Goal: Information Seeking & Learning: Check status

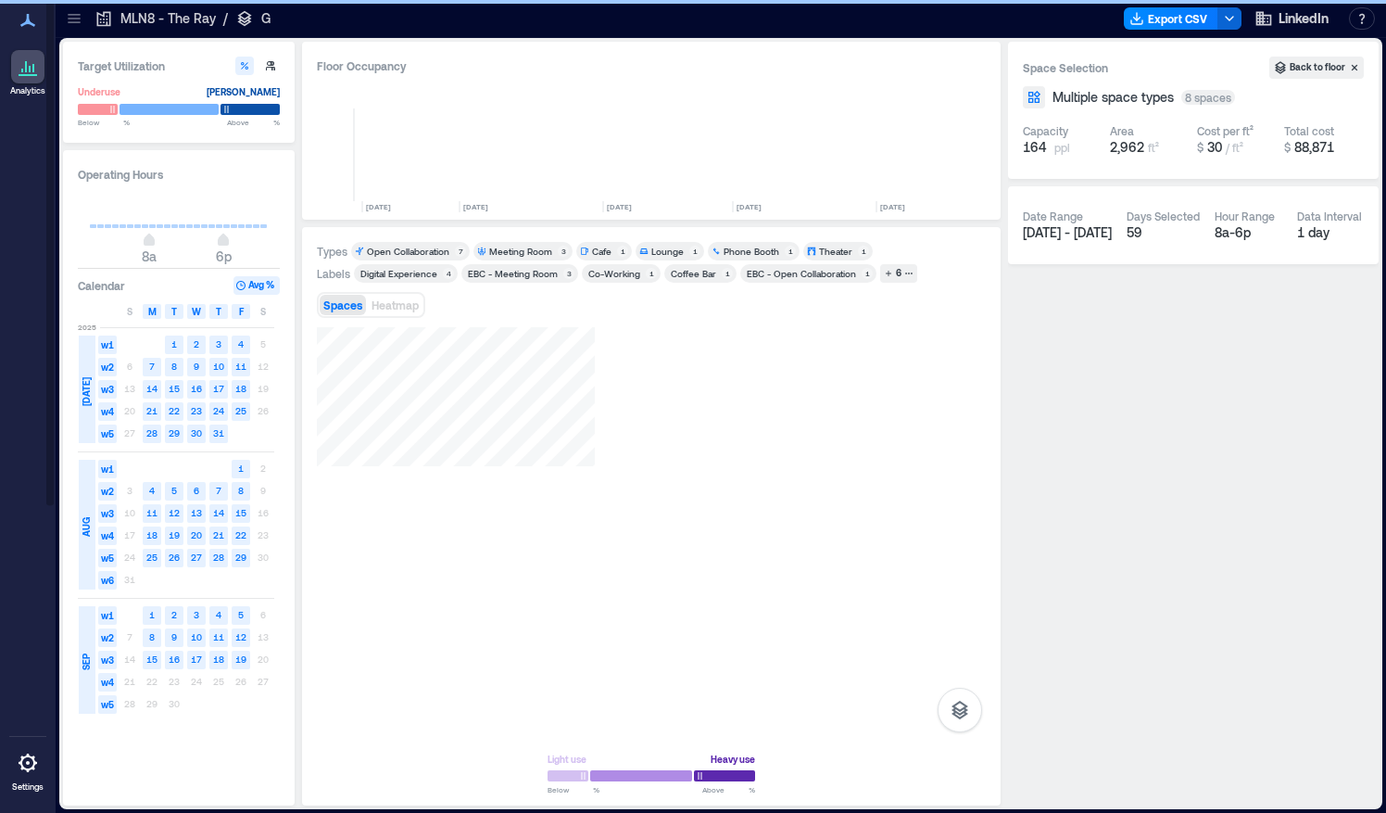
click at [75, 15] on icon at bounding box center [74, 15] width 12 height 2
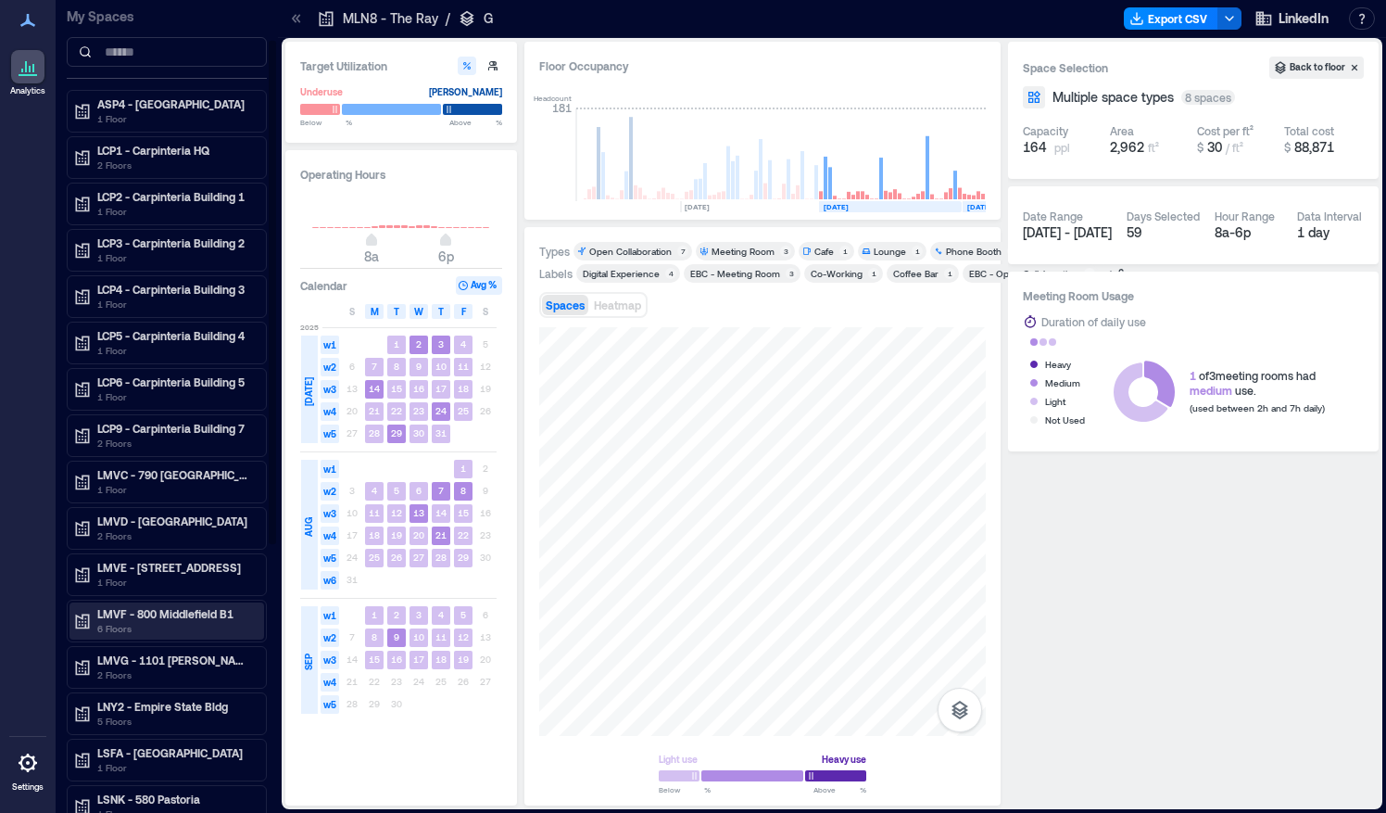
scroll to position [66, 0]
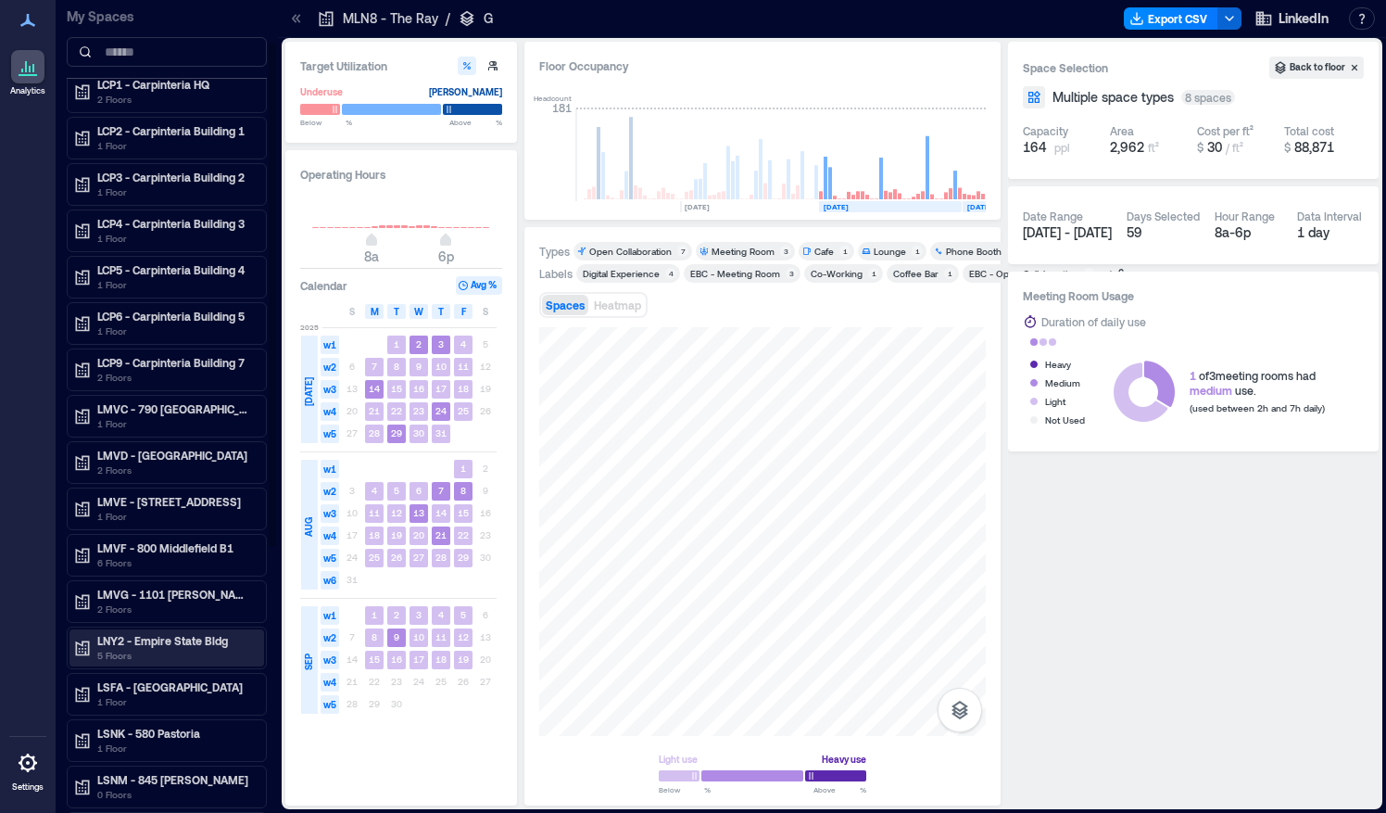
click at [127, 636] on p "LNY2 - Empire State Bldg" at bounding box center [175, 640] width 156 height 15
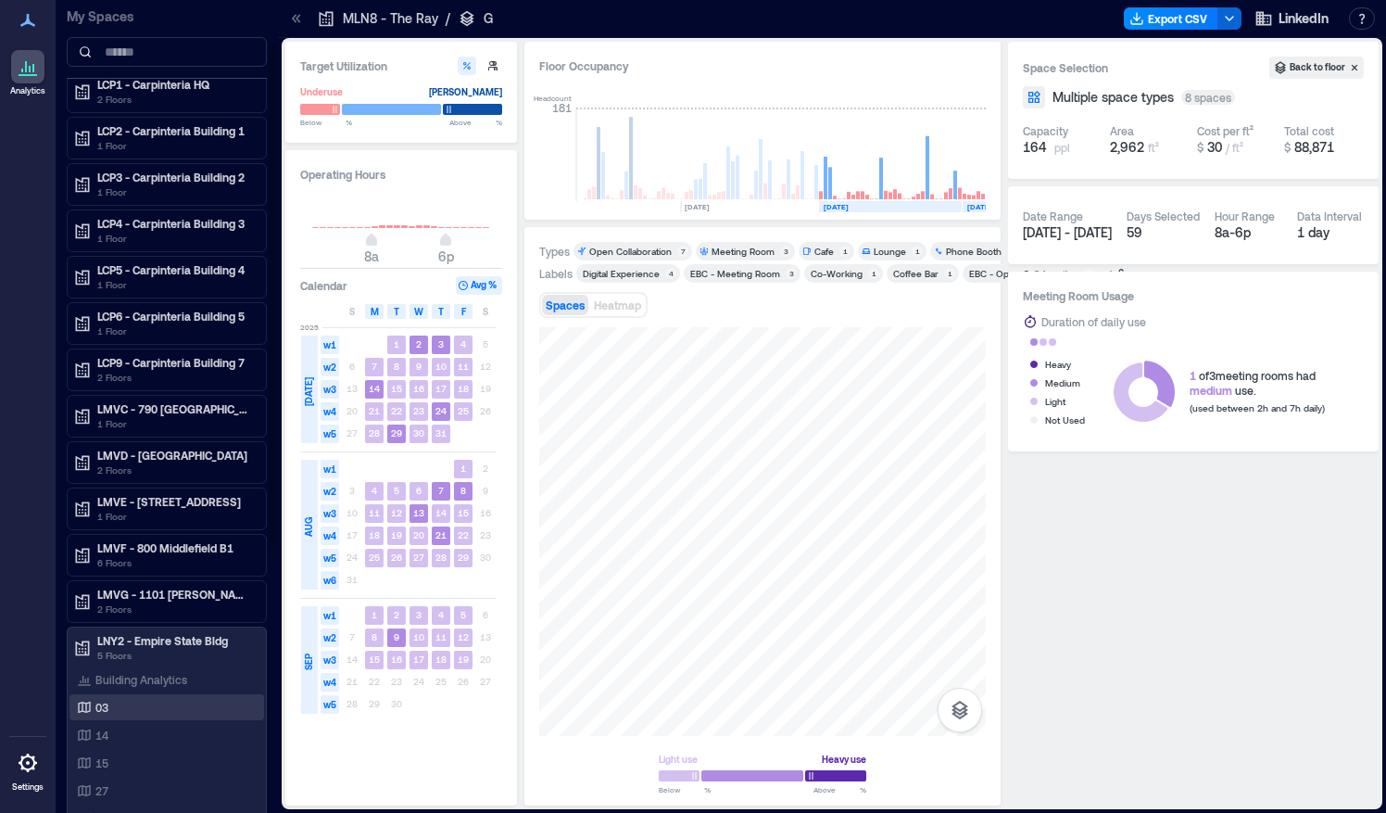
click at [107, 699] on p "03" at bounding box center [101, 706] width 13 height 15
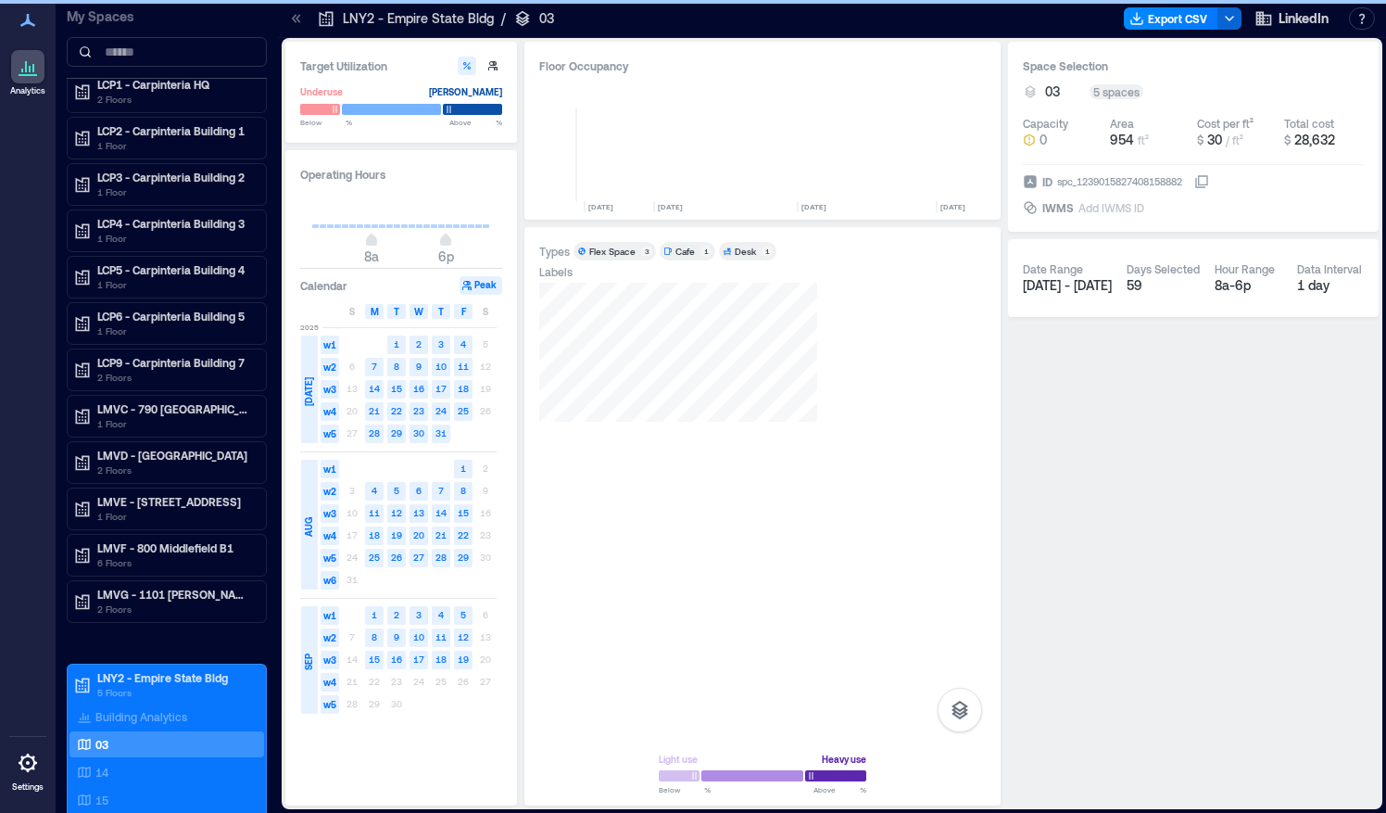
scroll to position [0, 3017]
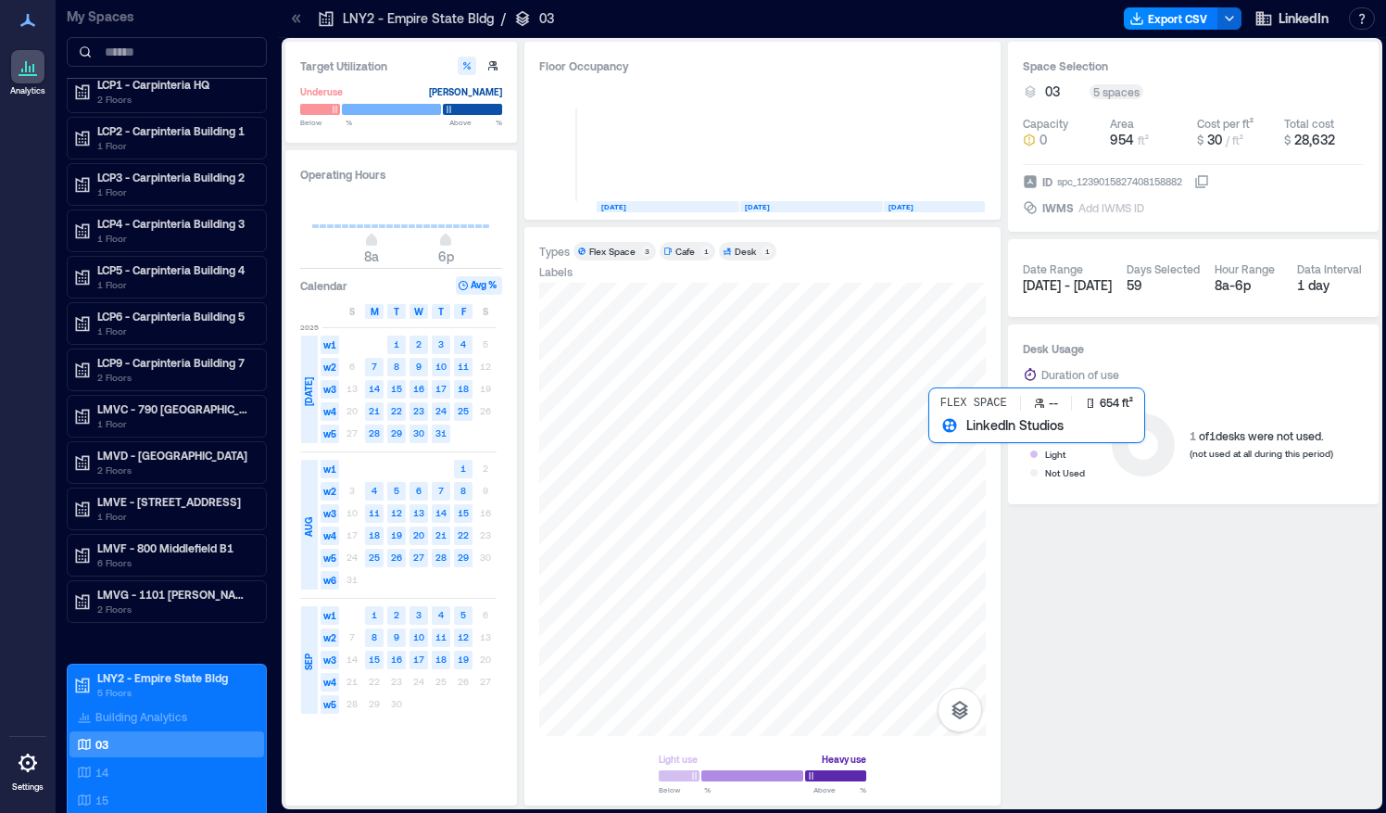
click at [939, 437] on div at bounding box center [762, 509] width 447 height 453
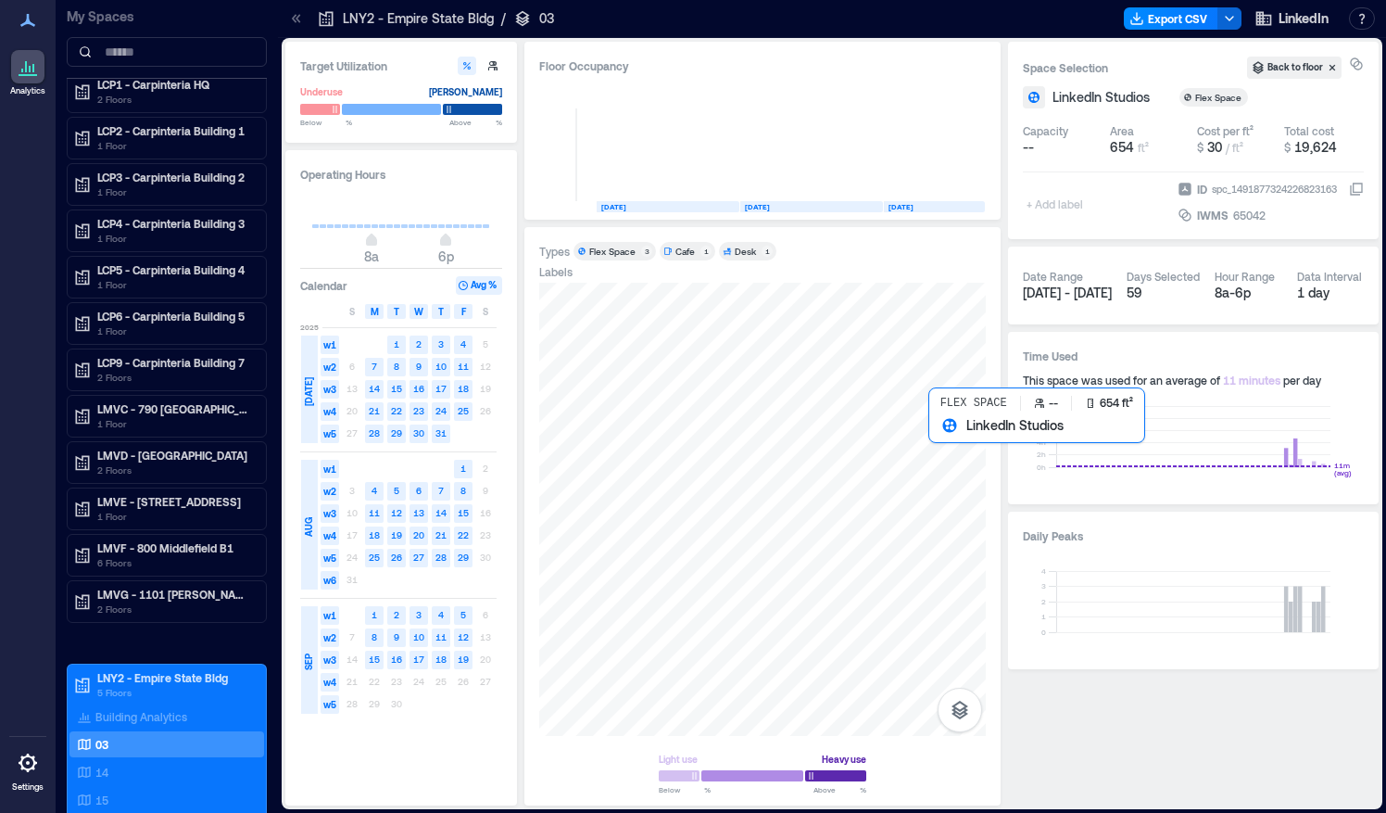
click at [939, 437] on div at bounding box center [762, 509] width 447 height 453
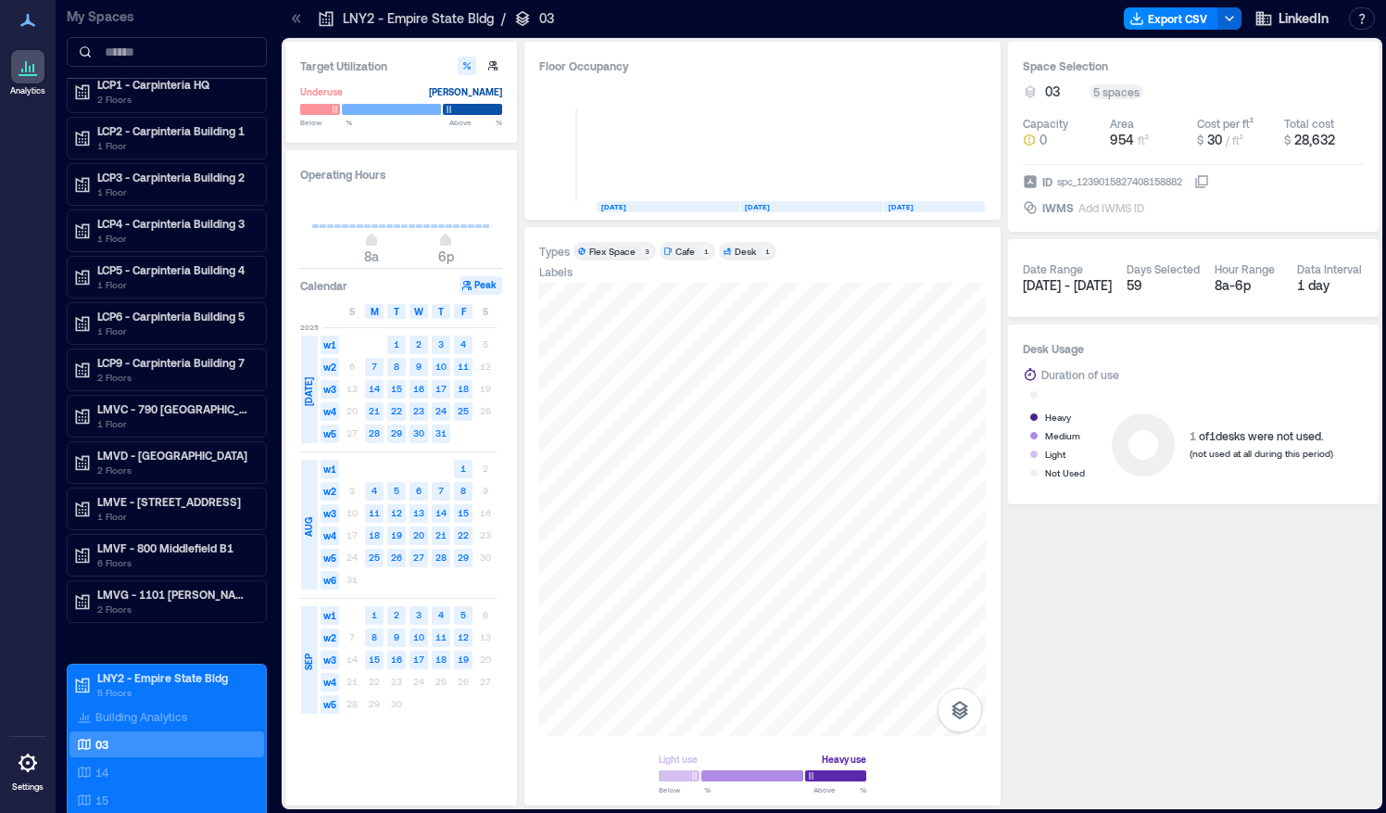
click at [619, 246] on div "Flex Space" at bounding box center [612, 251] width 46 height 13
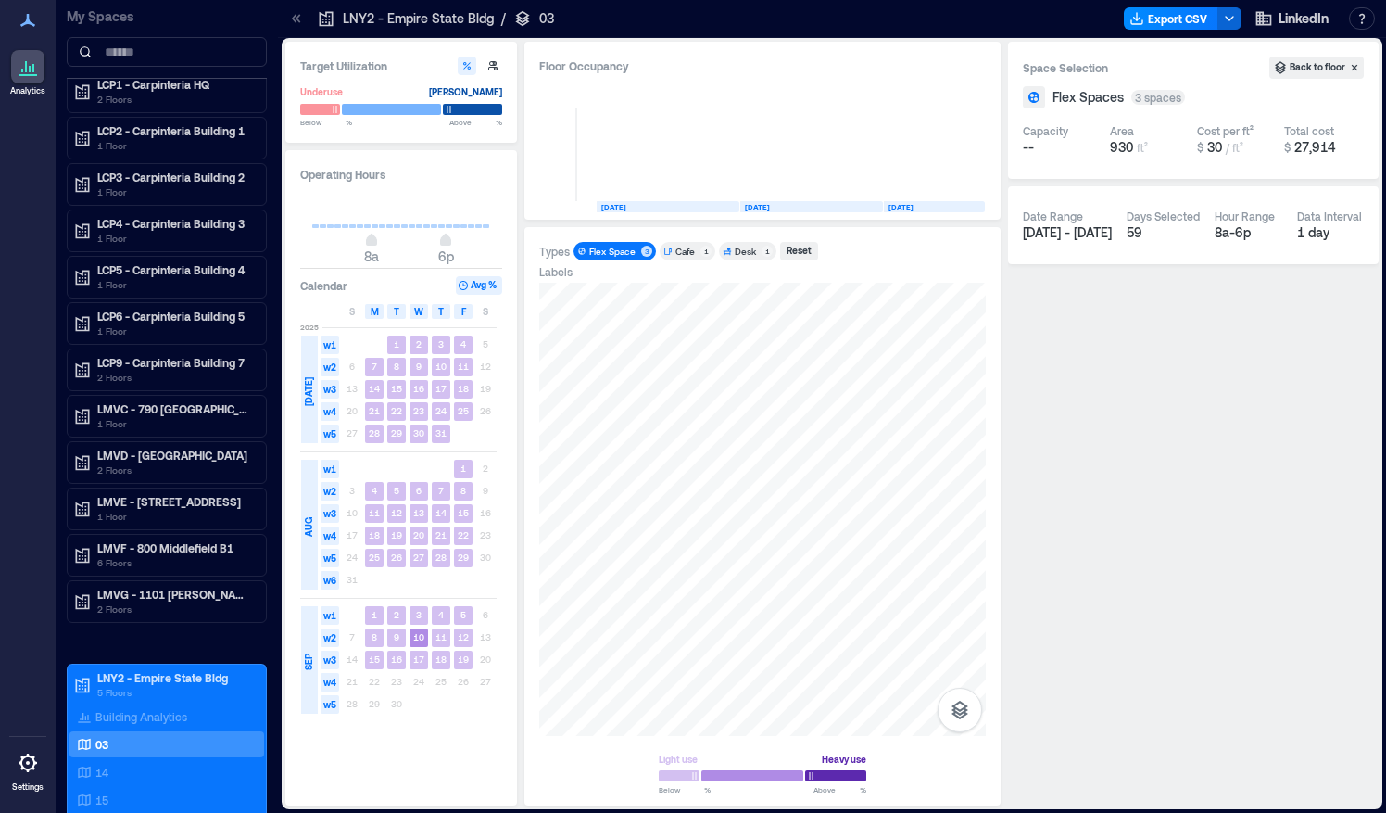
click at [619, 246] on div "Flex Space" at bounding box center [612, 251] width 46 height 13
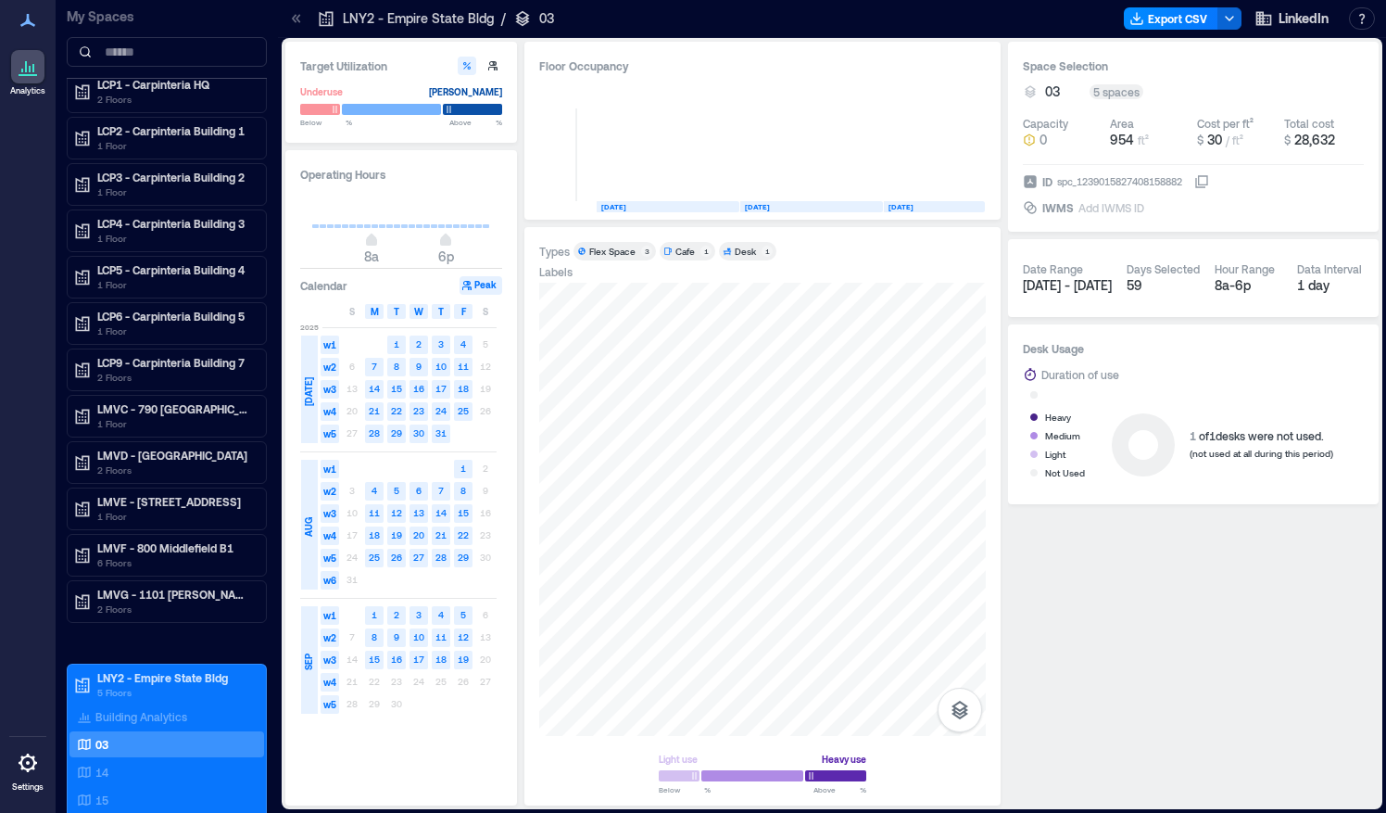
click at [26, 762] on icon at bounding box center [28, 763] width 4 height 4
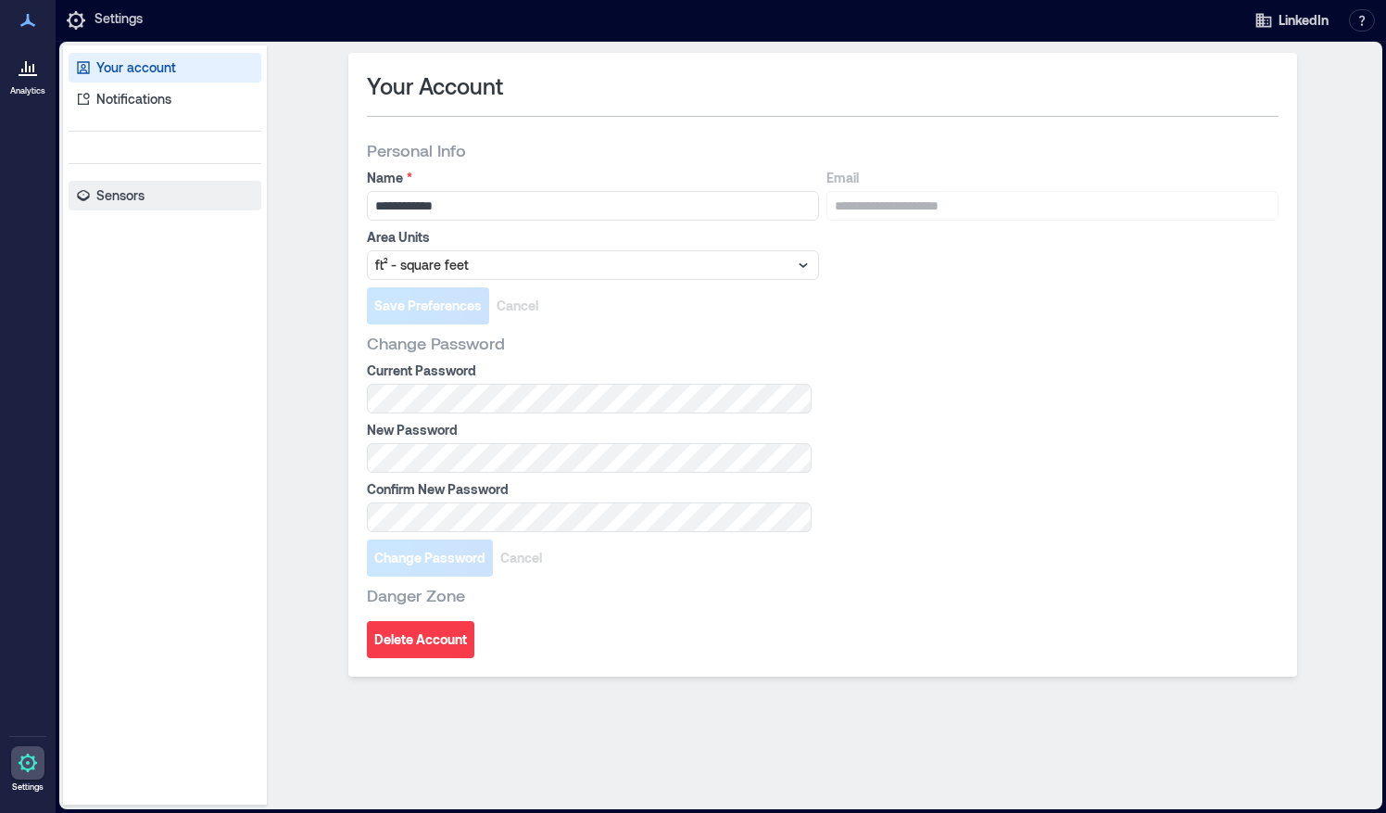
click at [92, 196] on link "Sensors" at bounding box center [165, 196] width 193 height 30
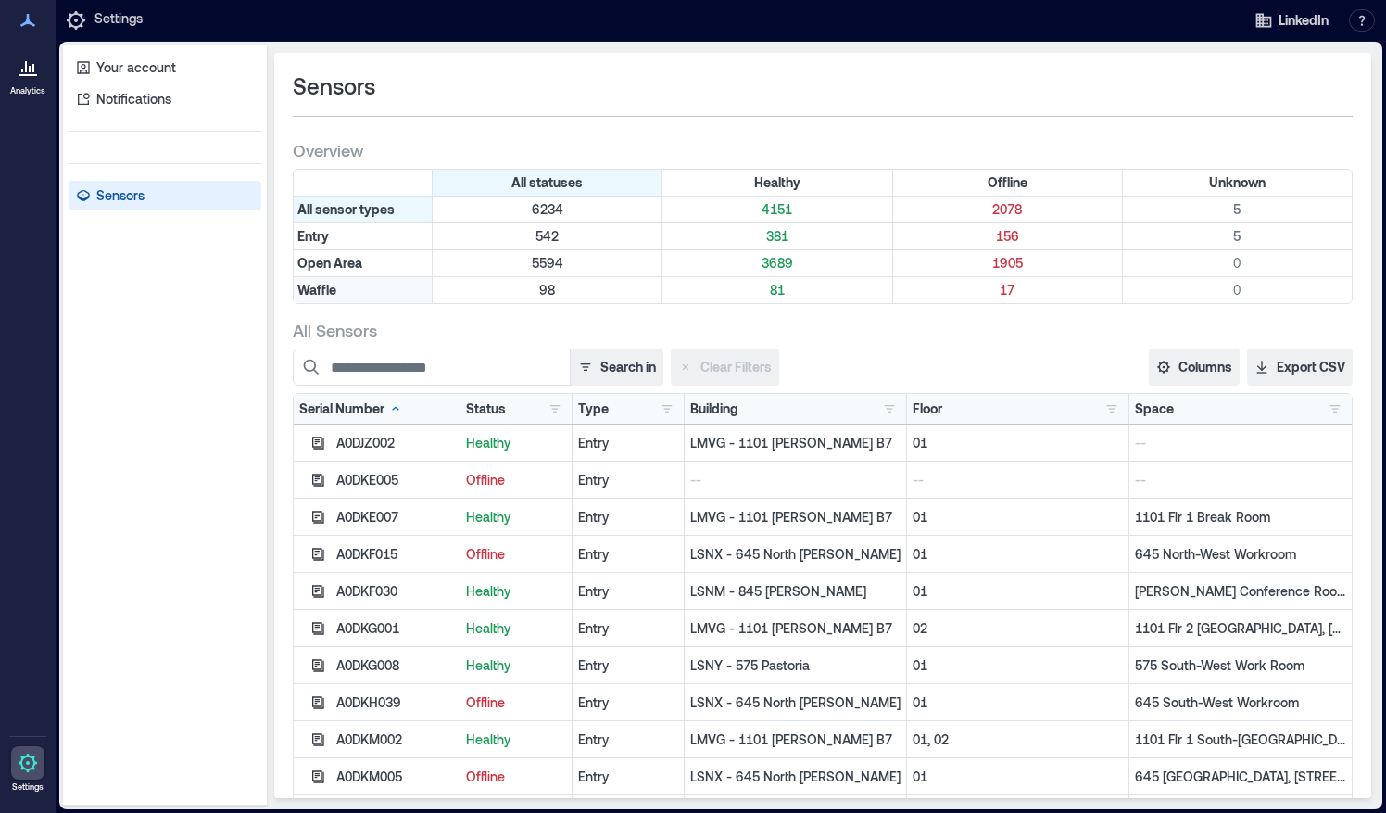
click at [374, 284] on div "Waffle" at bounding box center [363, 290] width 139 height 26
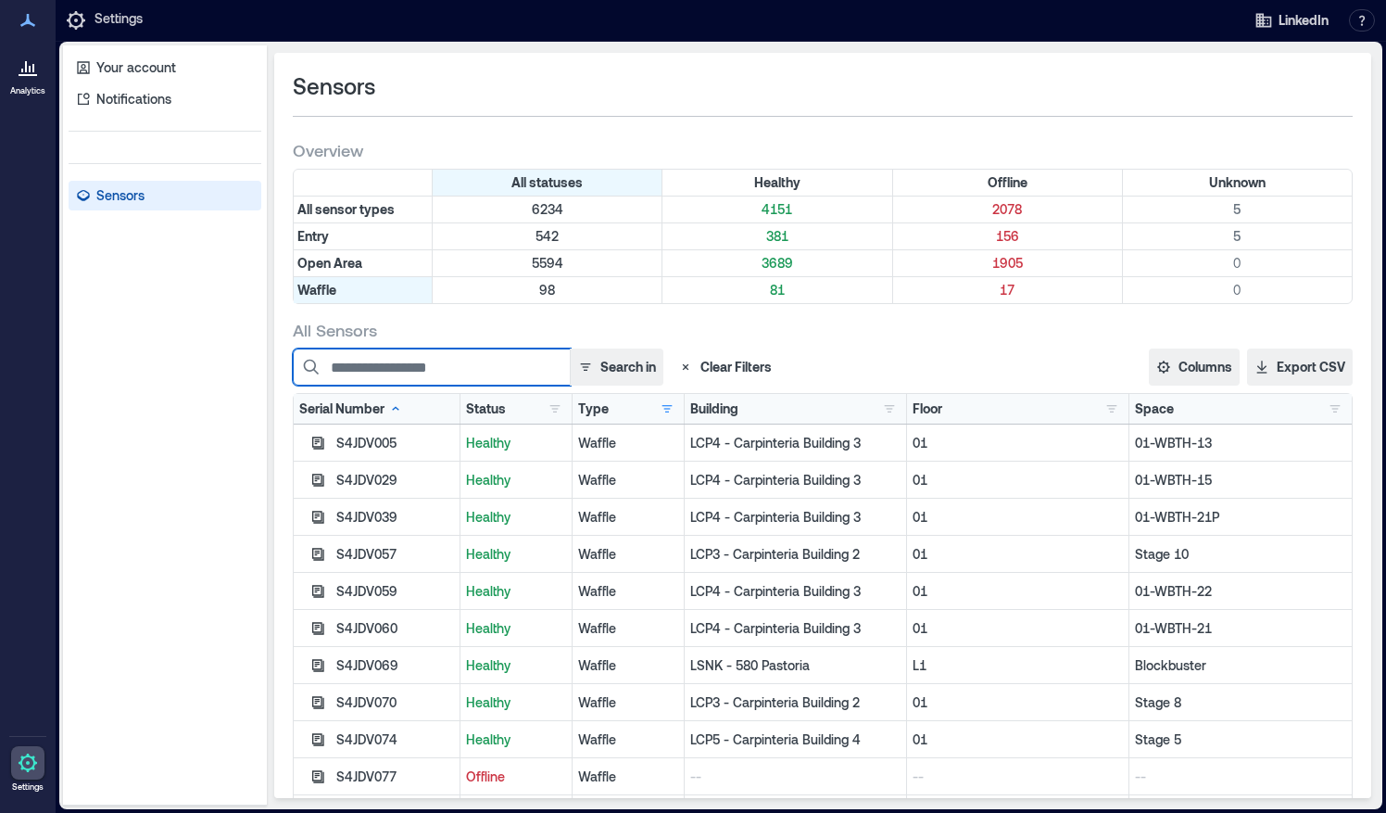
click at [562, 369] on input at bounding box center [432, 366] width 278 height 37
click at [639, 365] on button "Search in" at bounding box center [617, 366] width 94 height 37
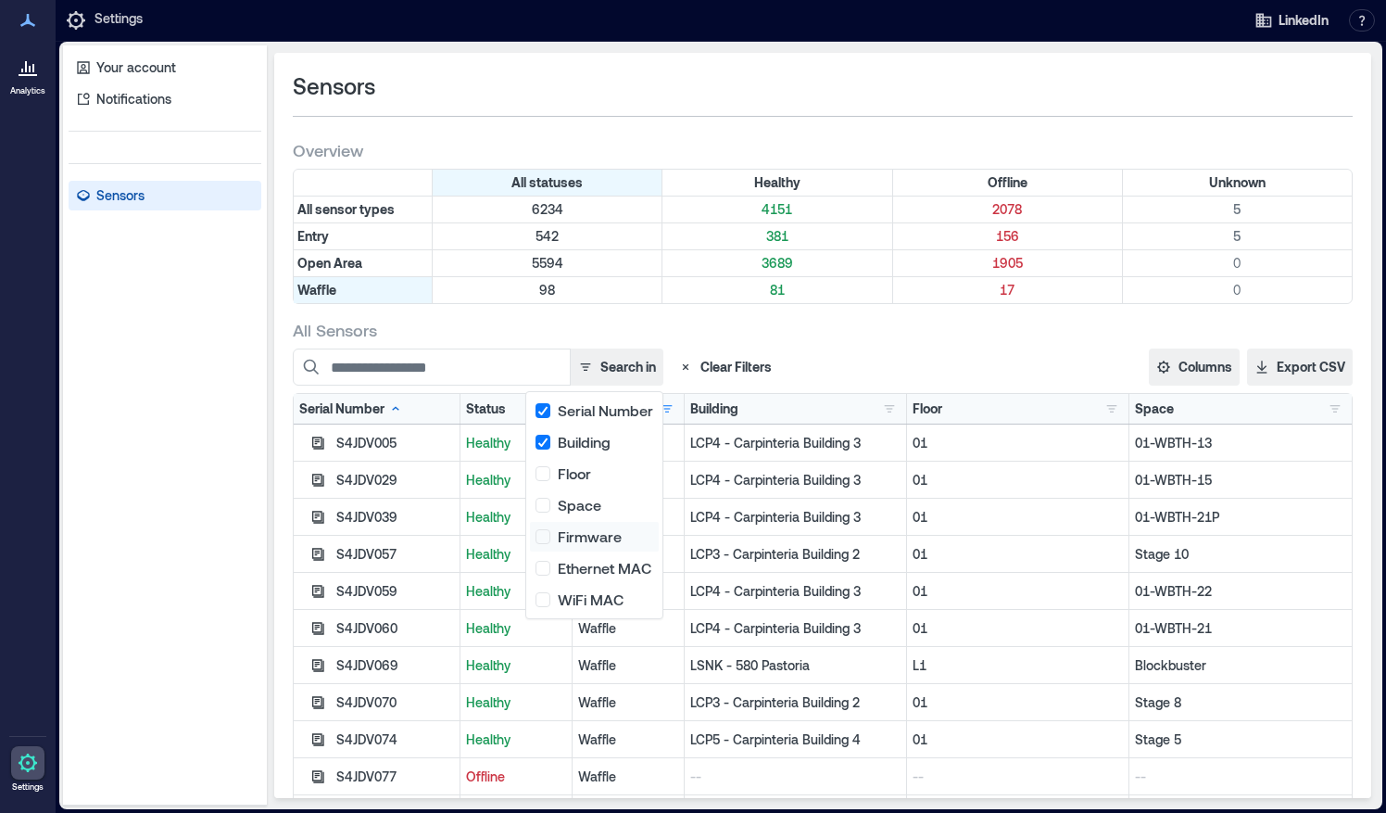
click at [578, 540] on button "Firmware" at bounding box center [594, 537] width 129 height 30
click at [719, 538] on div "LCP3 - Carpinteria Building 2" at bounding box center [796, 554] width 222 height 37
click at [656, 402] on button "button" at bounding box center [667, 408] width 22 height 19
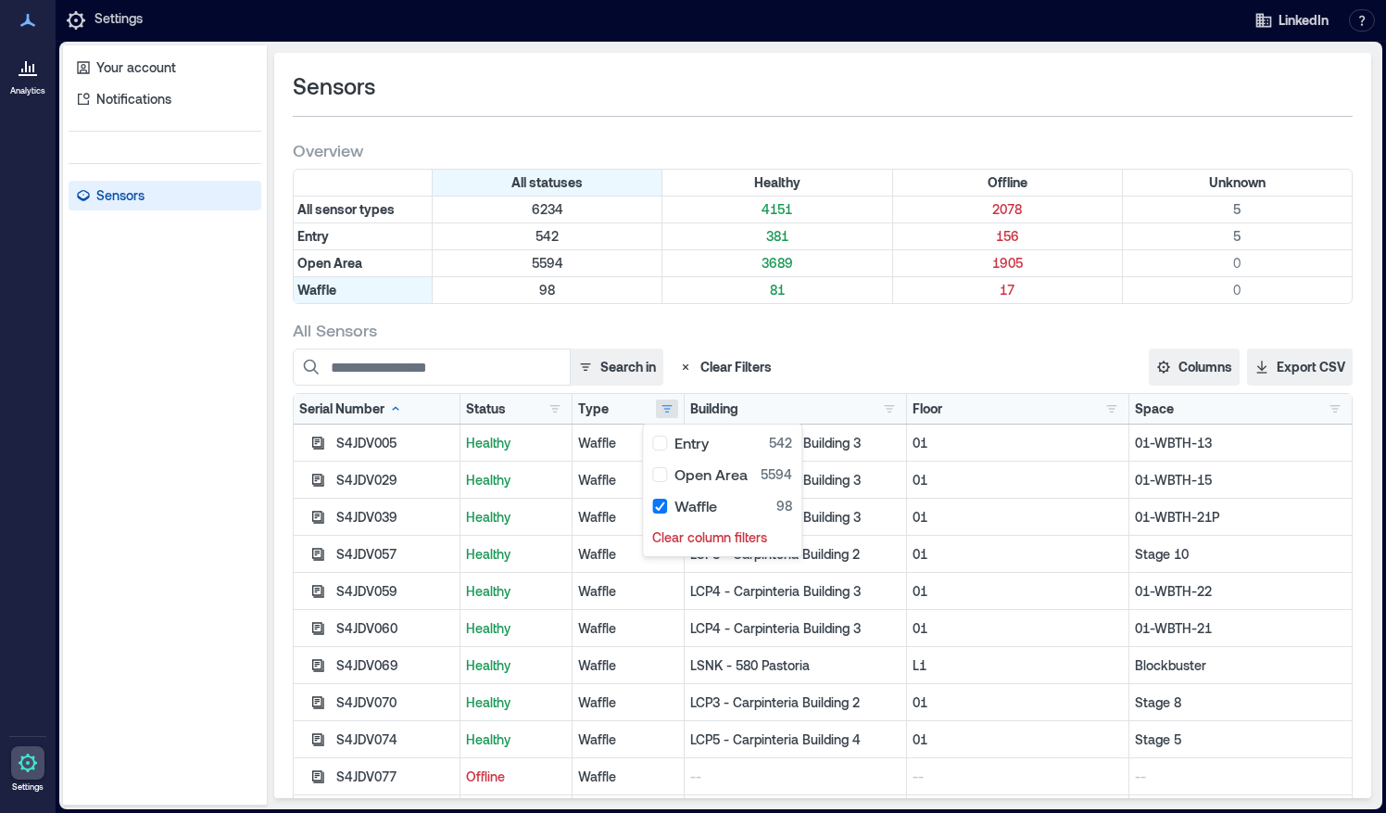
click at [600, 498] on div "Waffle" at bounding box center [629, 516] width 112 height 37
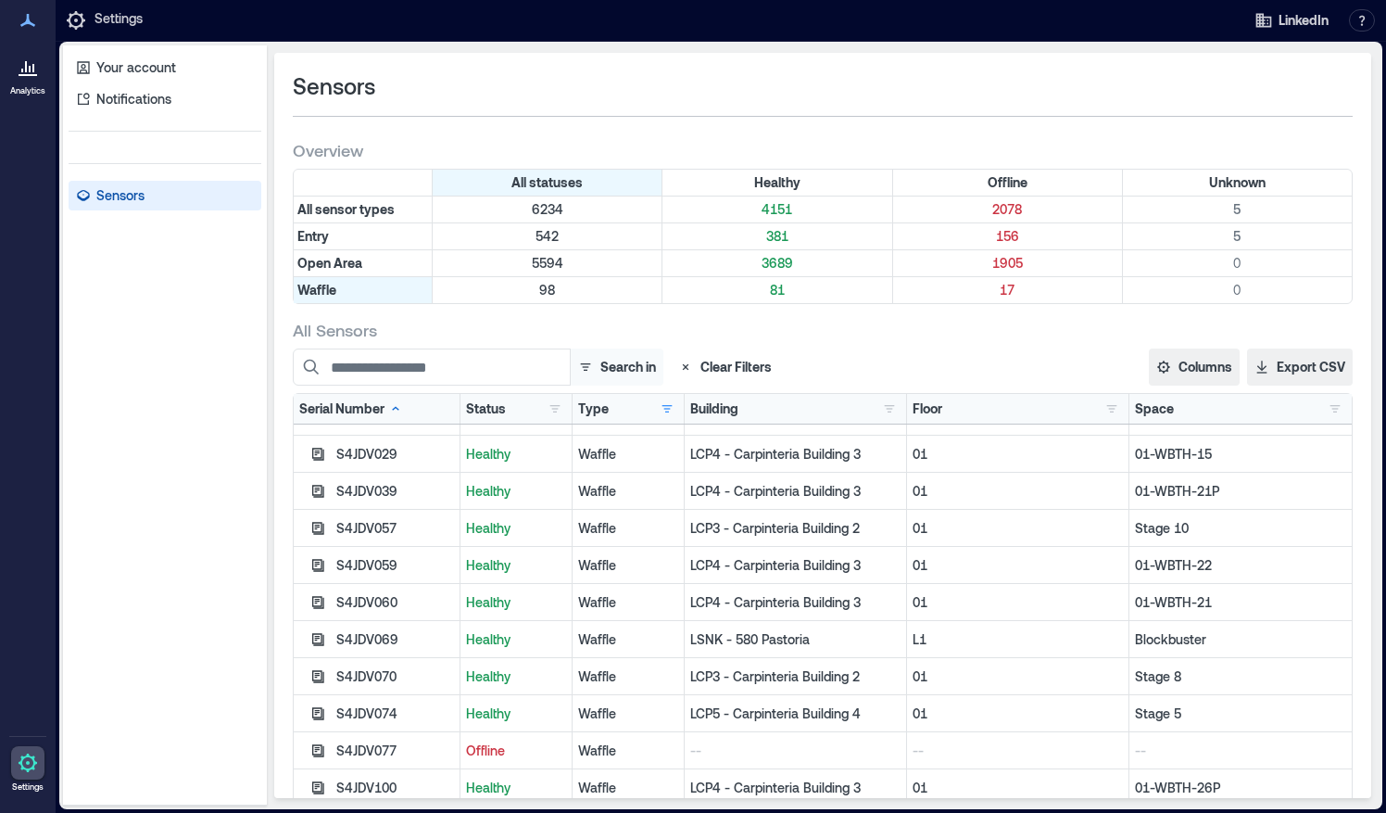
click at [617, 367] on button "Search in" at bounding box center [617, 366] width 94 height 37
click at [727, 450] on p "LCP4 - Carpinteria Building 3" at bounding box center [795, 454] width 210 height 19
click at [878, 411] on button "button" at bounding box center [889, 408] width 22 height 19
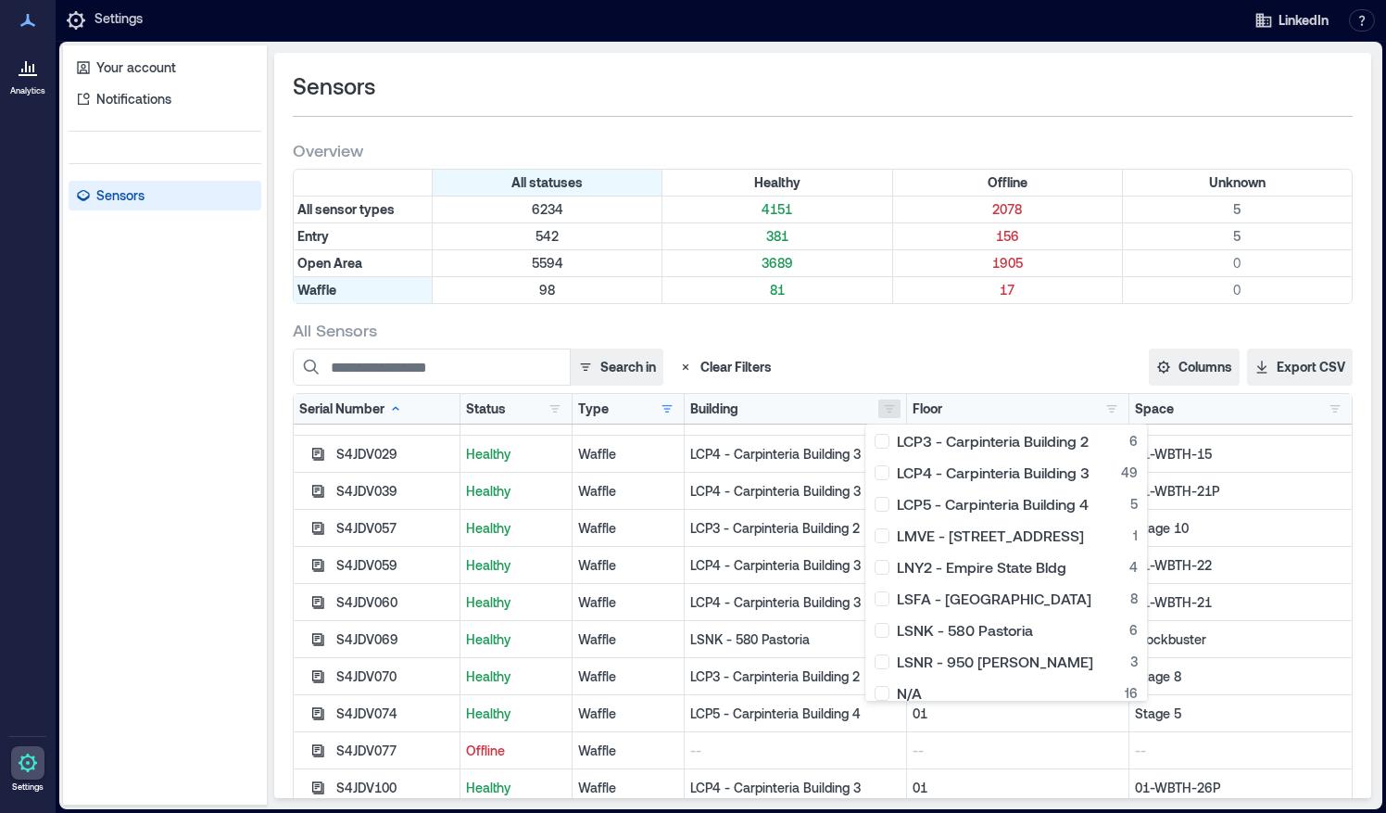
scroll to position [0, 0]
click at [954, 567] on div "LNY2 - Empire State Bldg 4" at bounding box center [1006, 569] width 263 height 19
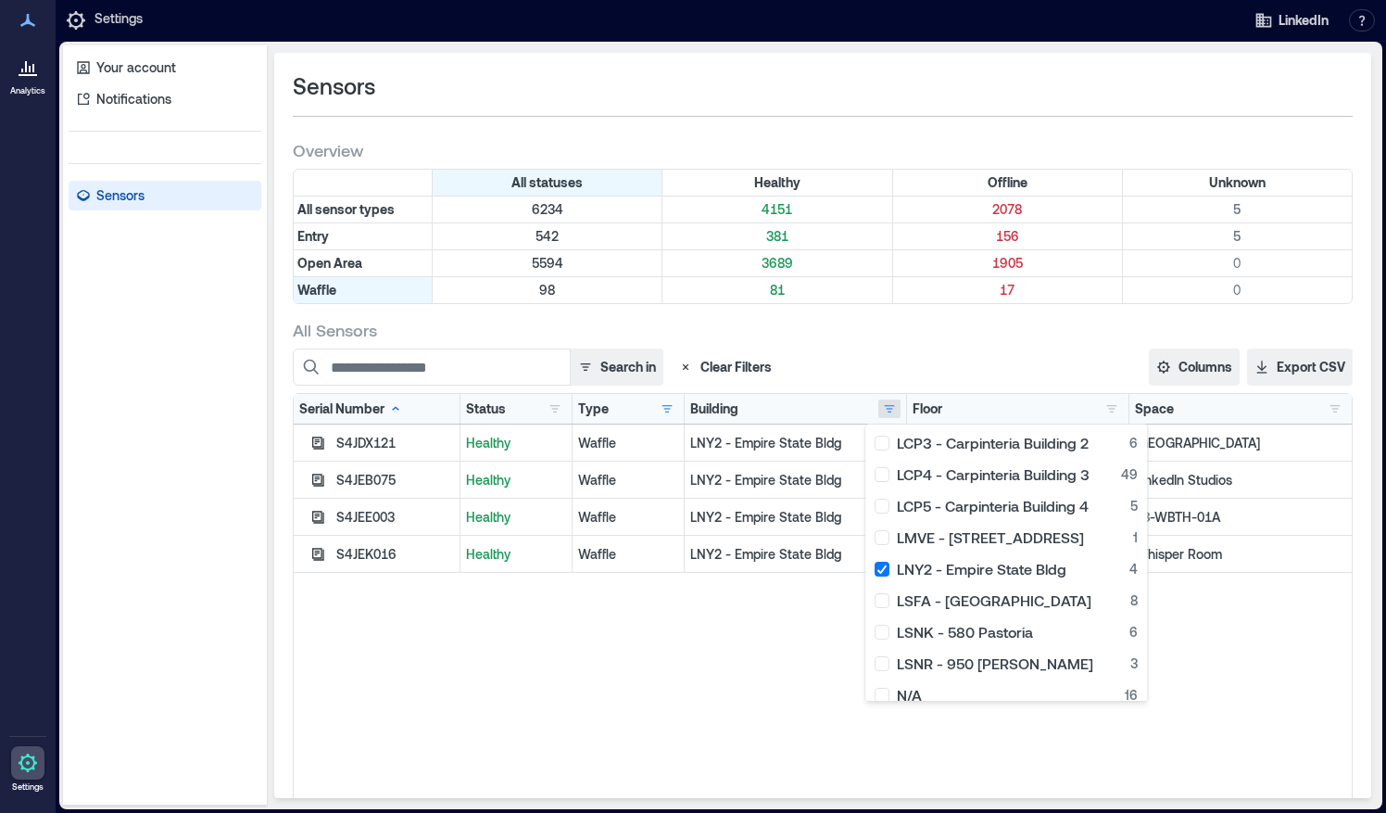
click at [707, 624] on div "S4JDX121 Healthy Waffle LNY2 - [GEOGRAPHIC_DATA] S4JEB075 Healthy Waffle LNY2 -…" at bounding box center [823, 655] width 1058 height 463
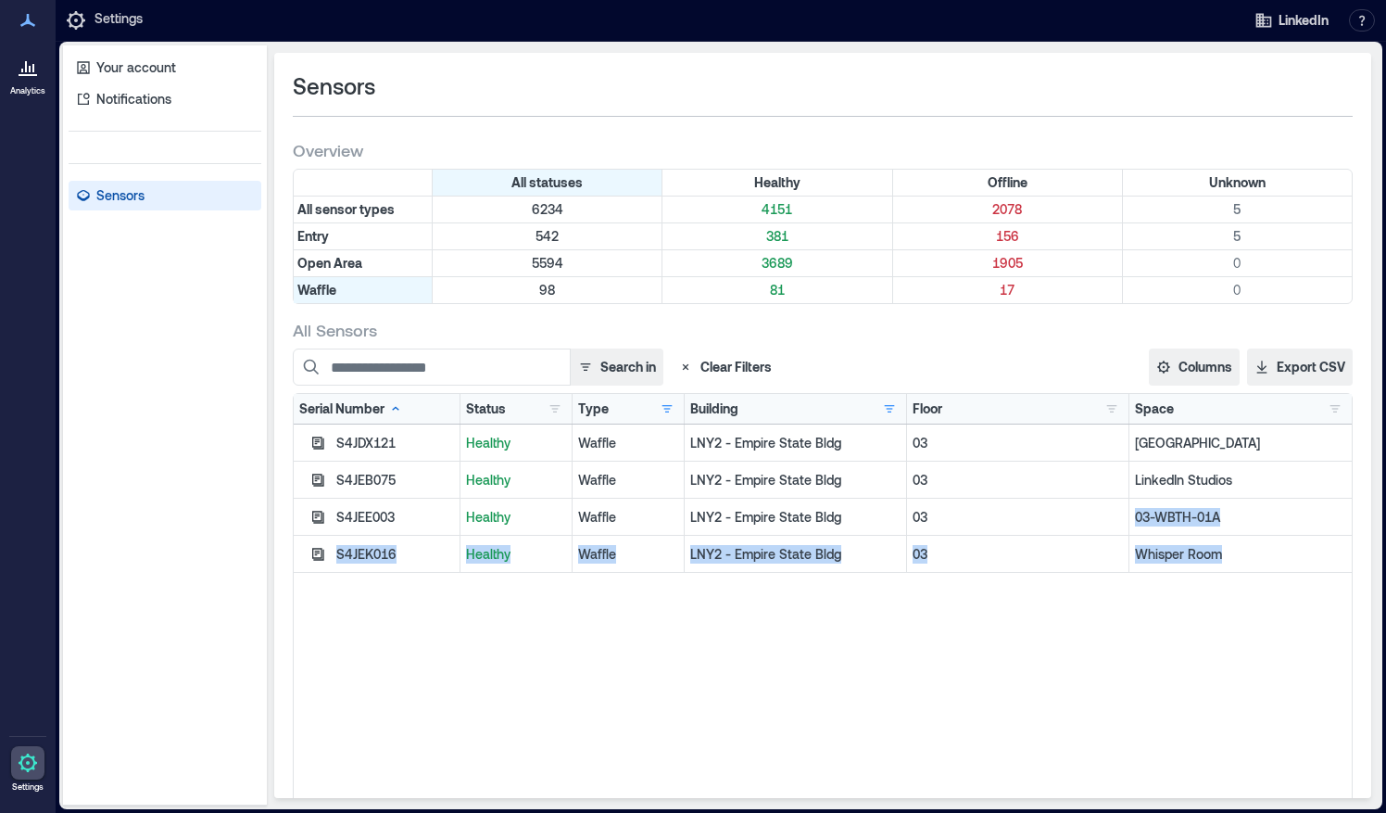
drag, startPoint x: 1053, startPoint y: 498, endPoint x: 1030, endPoint y: 526, distance: 36.9
click at [1030, 526] on div "03" at bounding box center [1018, 516] width 222 height 37
click at [1192, 564] on div "Whisper Room" at bounding box center [1240, 554] width 222 height 37
drag, startPoint x: 1214, startPoint y: 516, endPoint x: 1113, endPoint y: 515, distance: 101.0
click at [1113, 515] on div "S4JEE003 Healthy Waffle LNY2 - Empire State Bldg 03 03-WBTH-01A" at bounding box center [823, 516] width 1058 height 37
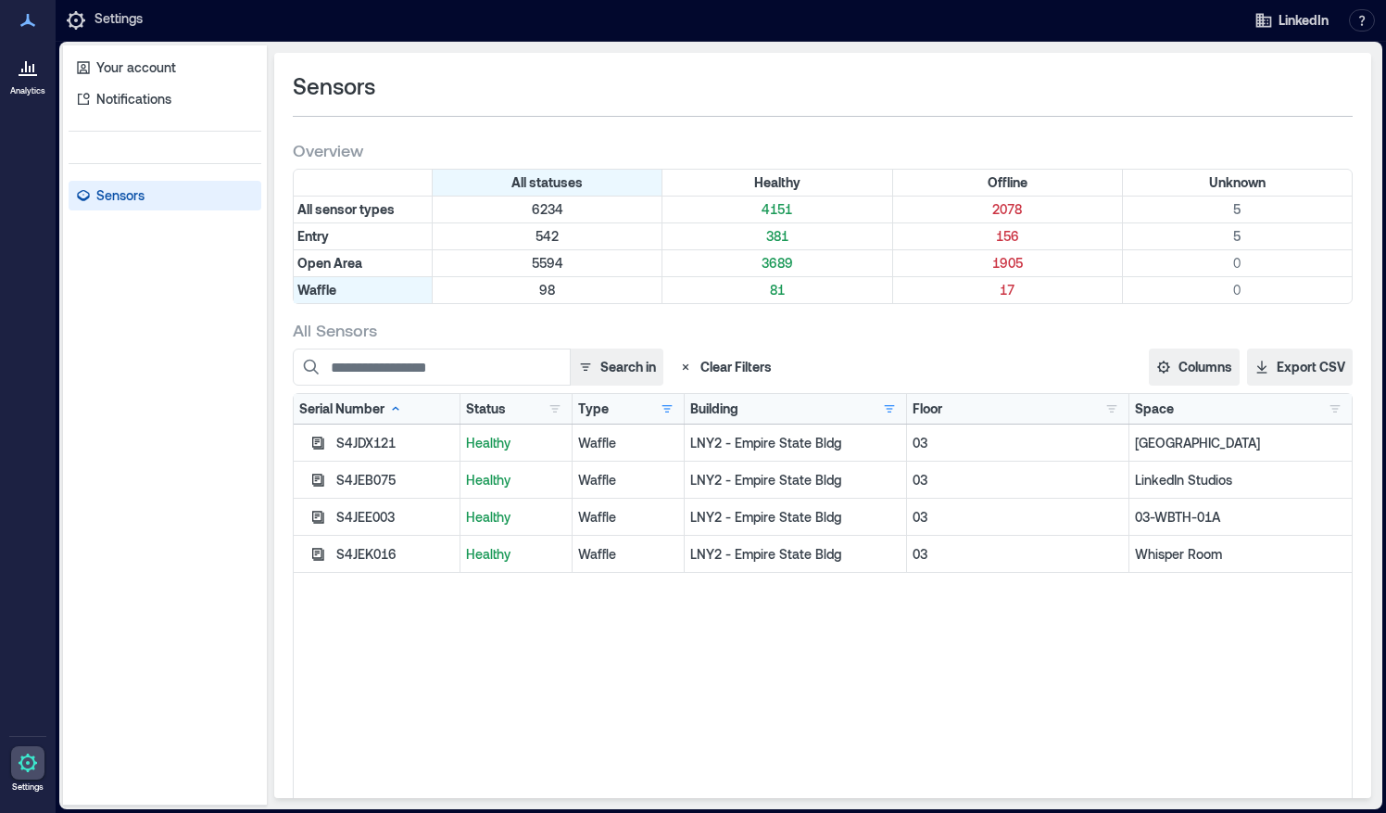
click at [1198, 512] on p "03-WBTH-01A" at bounding box center [1240, 517] width 211 height 19
click at [21, 74] on icon at bounding box center [28, 75] width 19 height 2
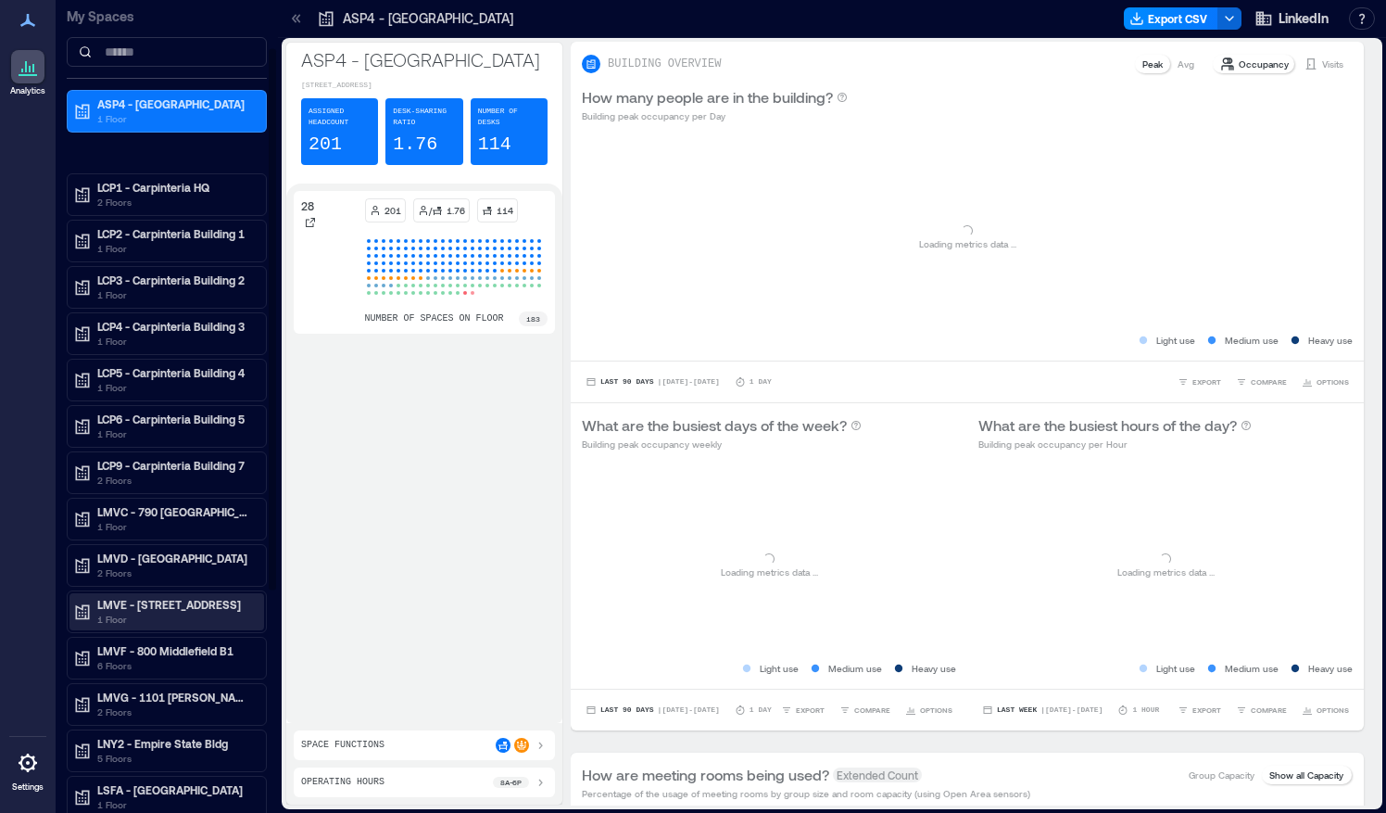
scroll to position [100, 0]
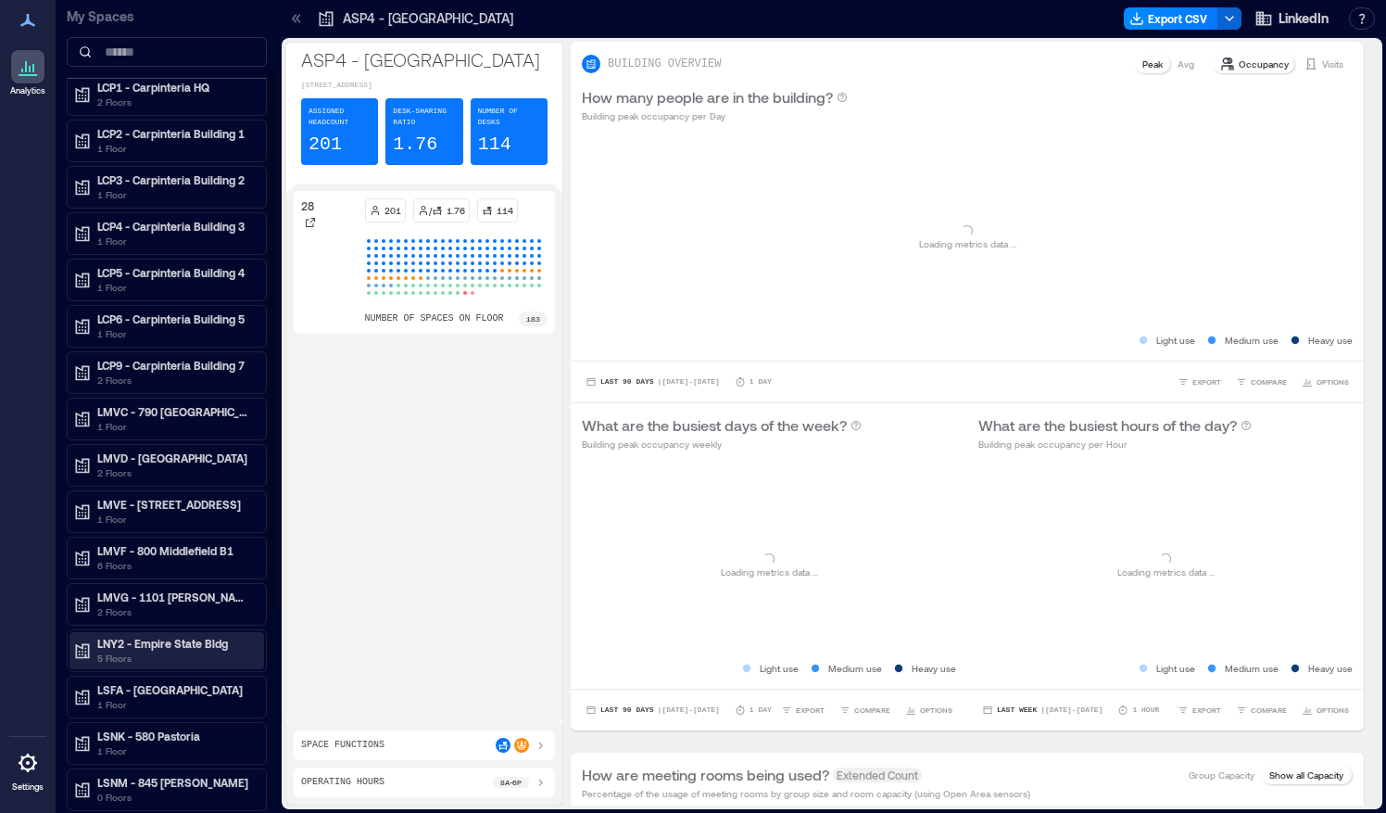
click at [111, 638] on p "LNY2 - Empire State Bldg" at bounding box center [175, 643] width 156 height 15
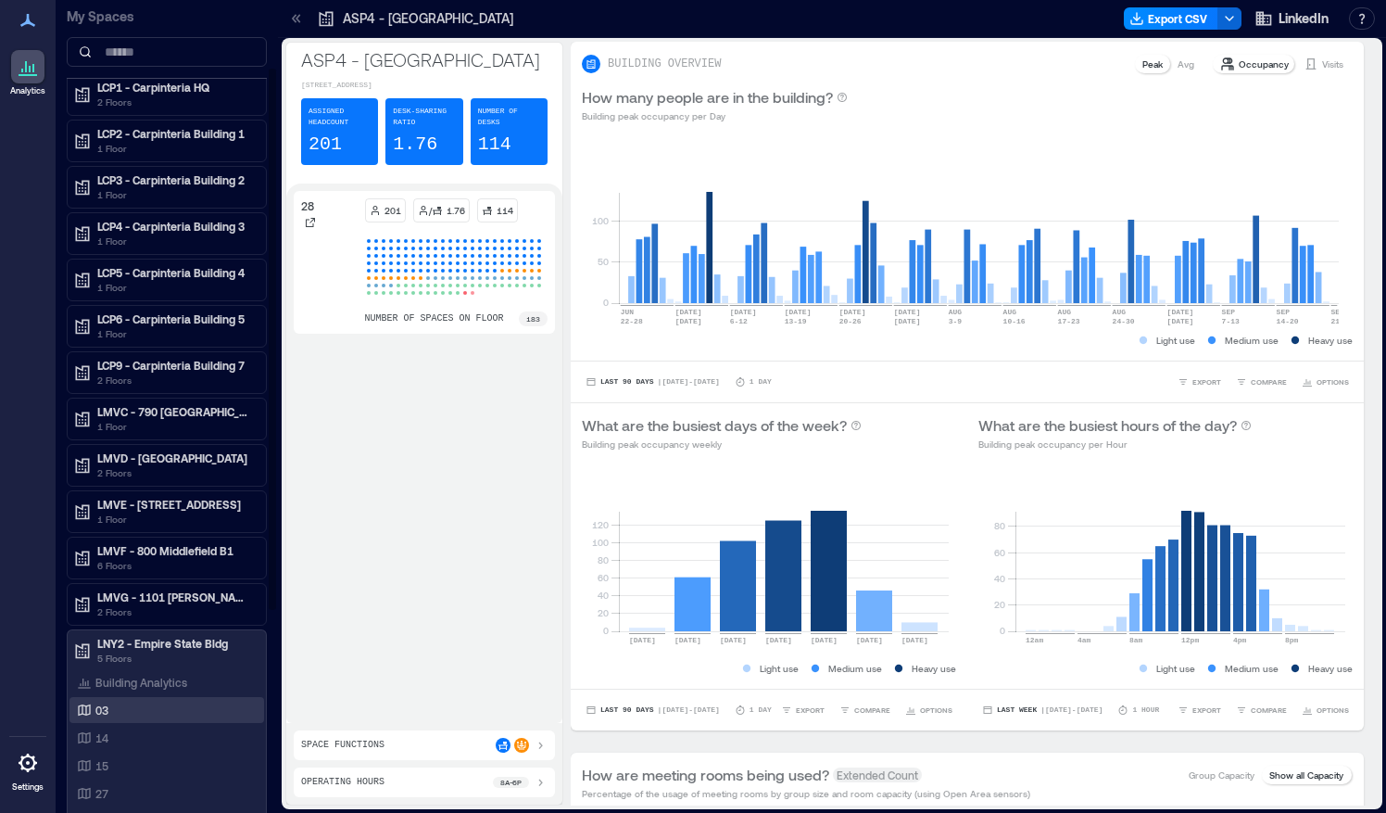
click at [112, 700] on div "03" at bounding box center [163, 709] width 180 height 19
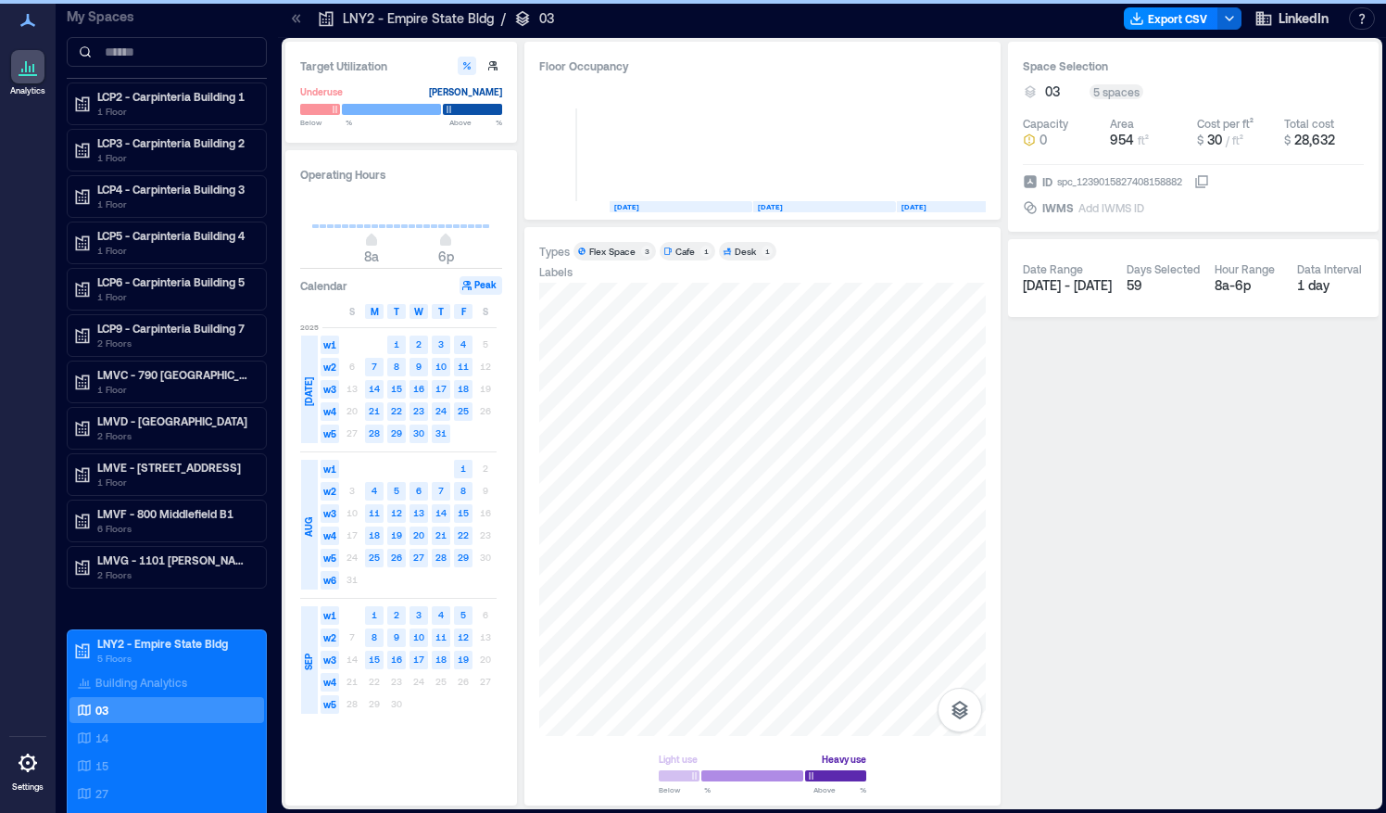
scroll to position [0, 3017]
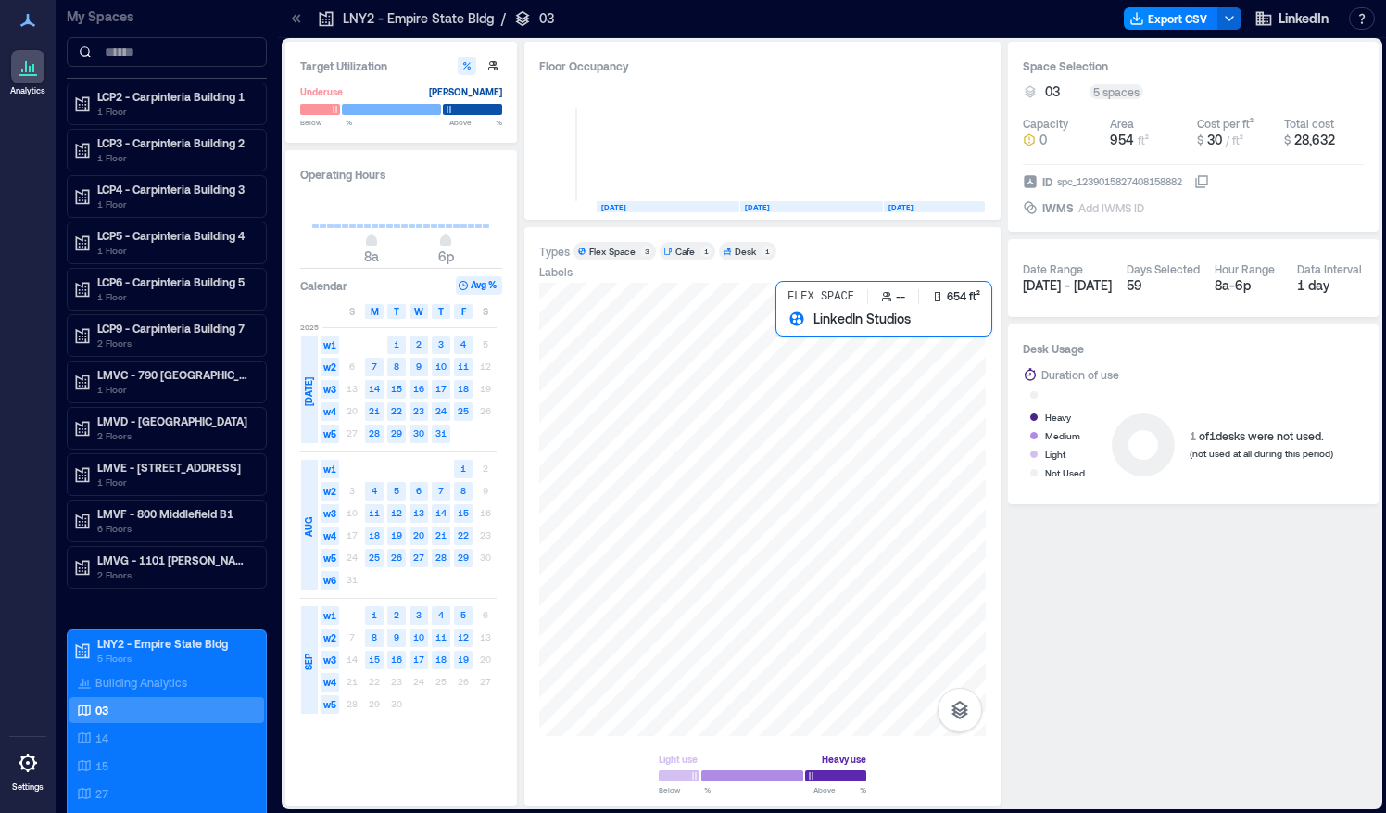
click at [830, 443] on div at bounding box center [762, 509] width 447 height 453
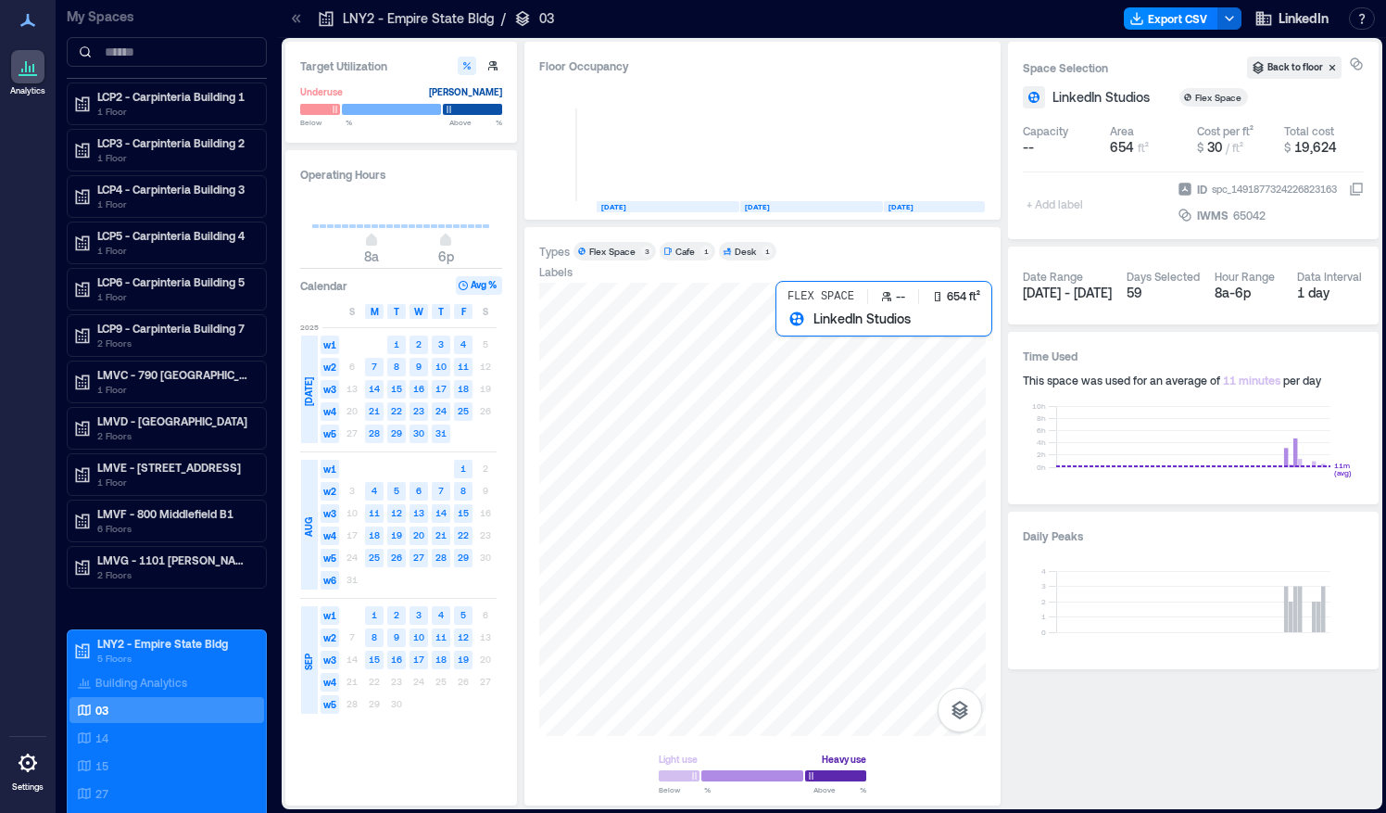
click at [876, 426] on div at bounding box center [762, 509] width 447 height 453
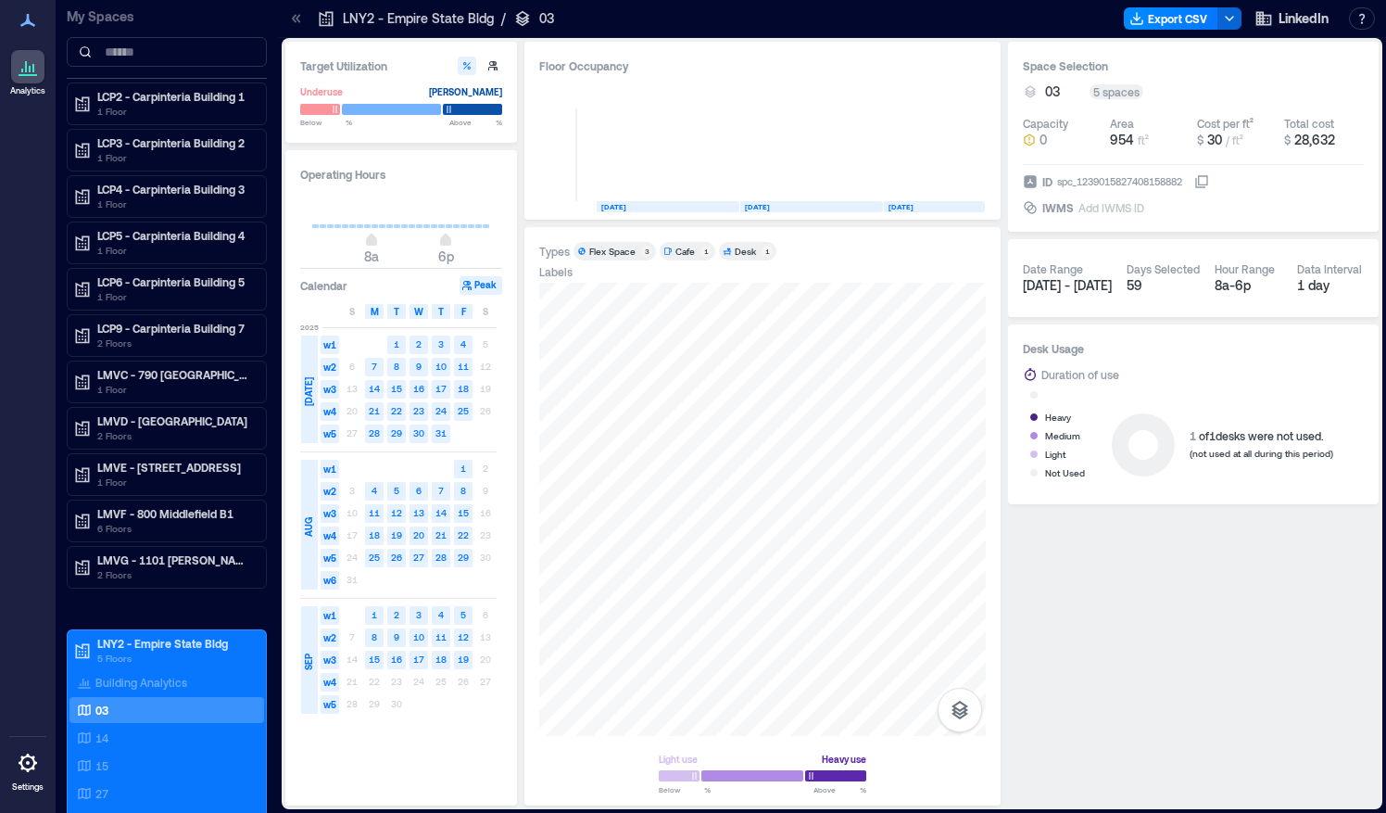
click at [294, 20] on icon at bounding box center [294, 18] width 5 height 8
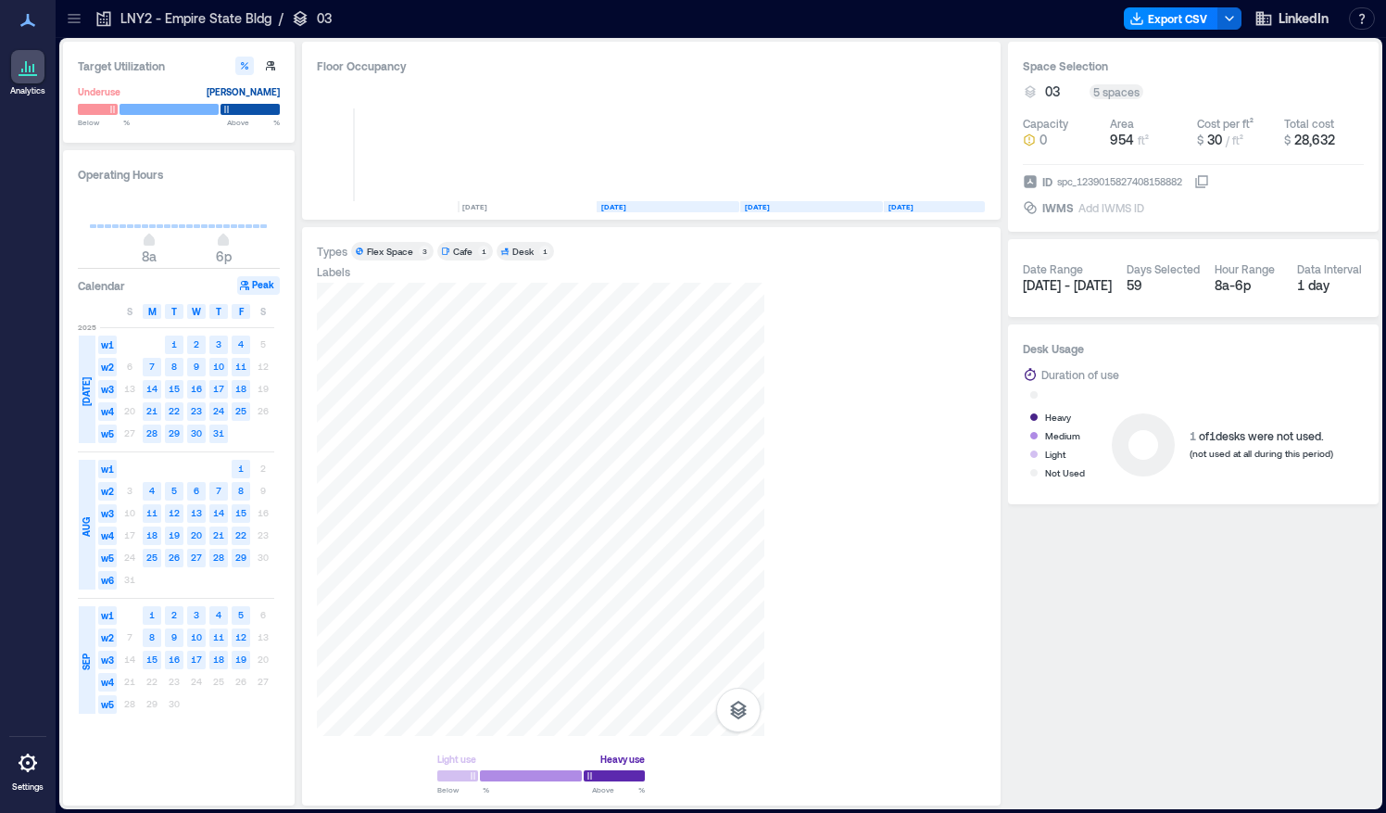
scroll to position [0, 2794]
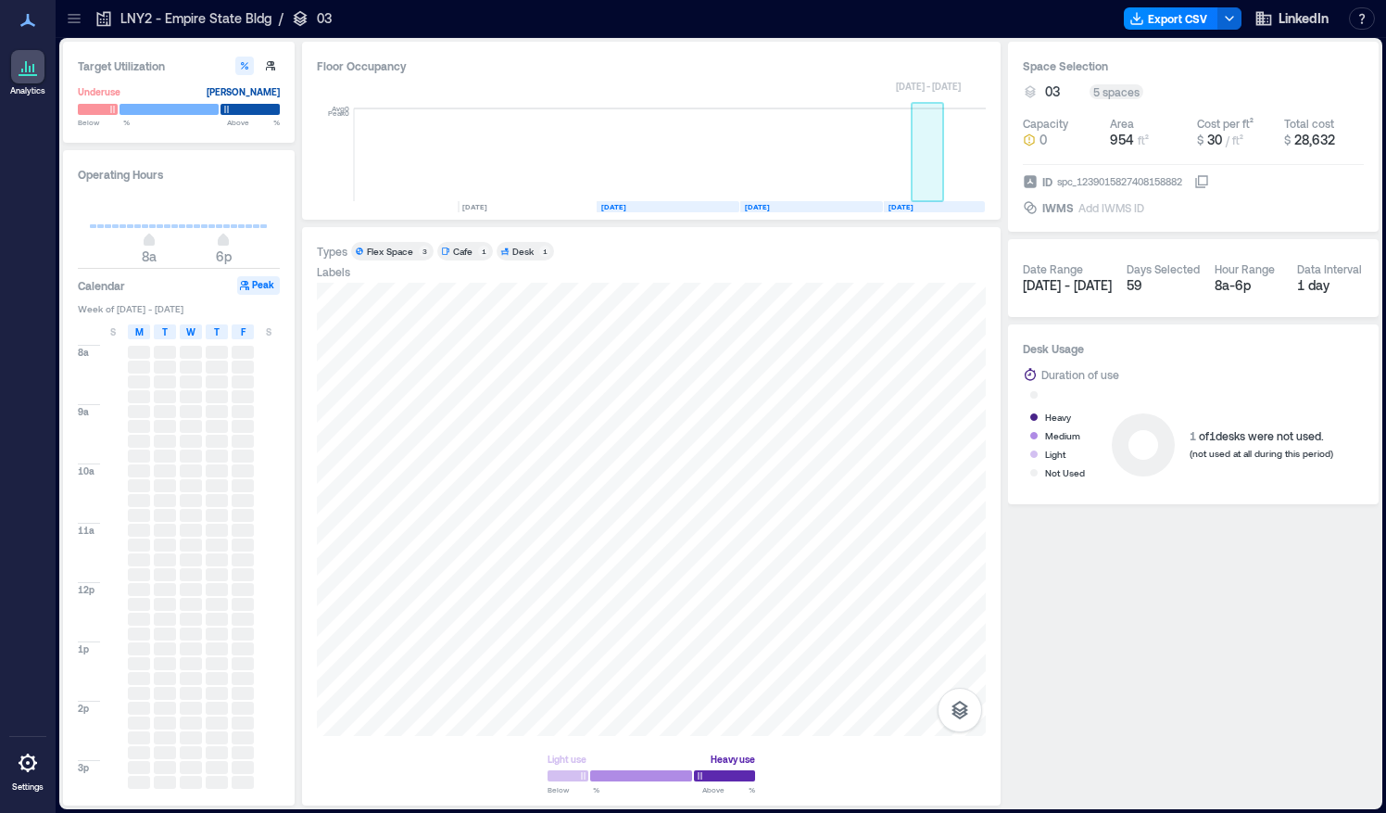
click at [919, 193] on rect at bounding box center [928, 154] width 32 height 93
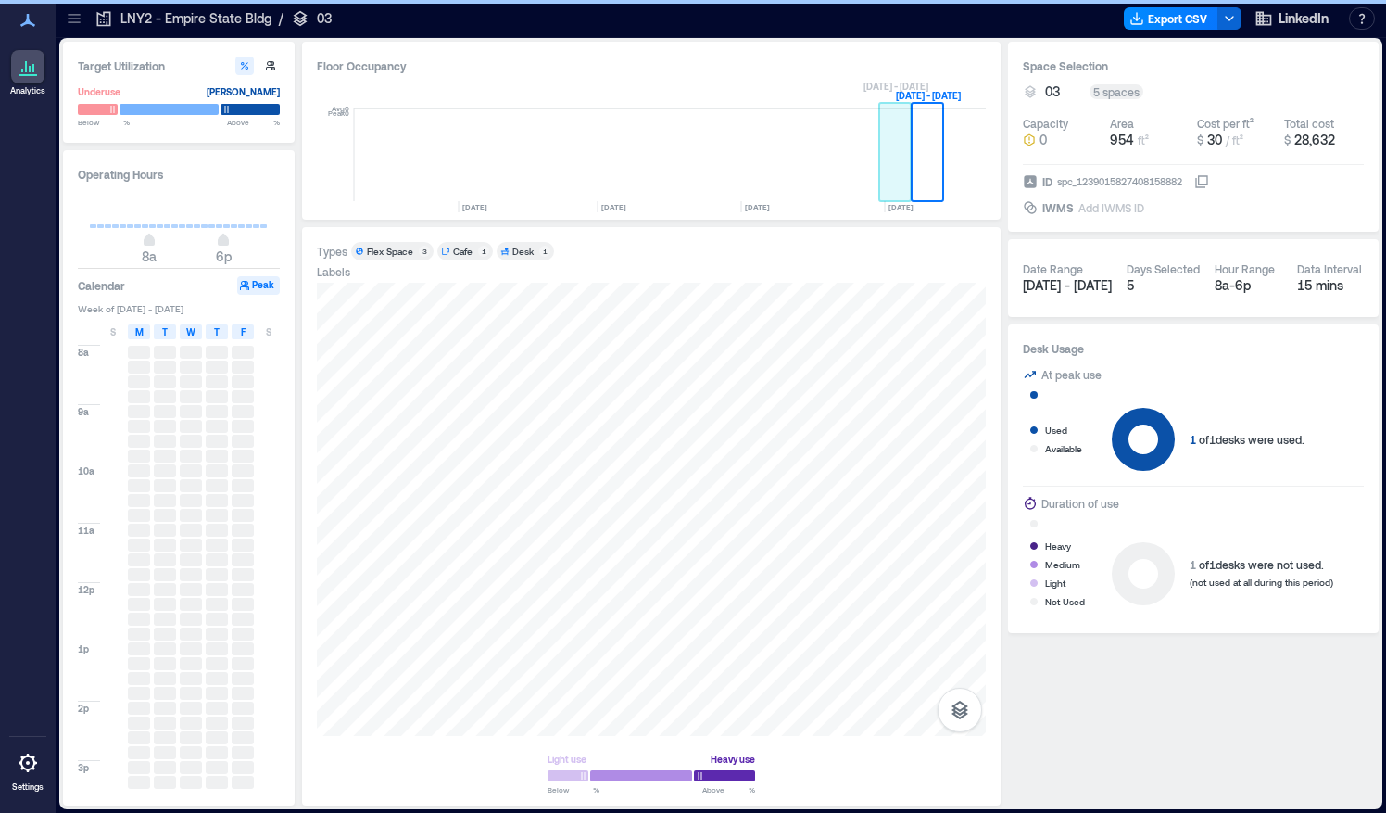
click at [906, 185] on rect at bounding box center [895, 154] width 32 height 93
